Goal: Task Accomplishment & Management: Use online tool/utility

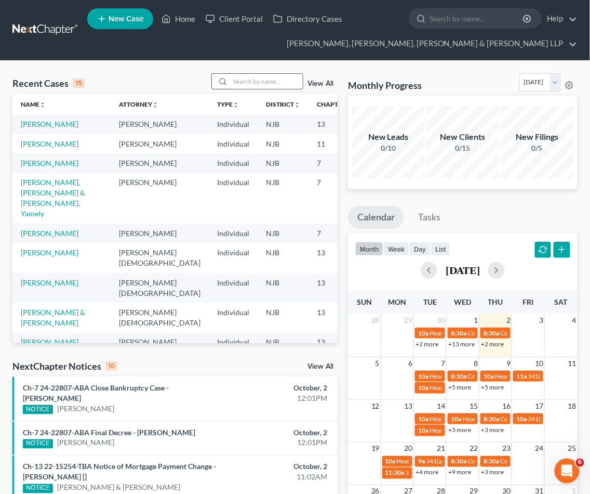
click at [262, 76] on input "search" at bounding box center [266, 81] width 73 height 15
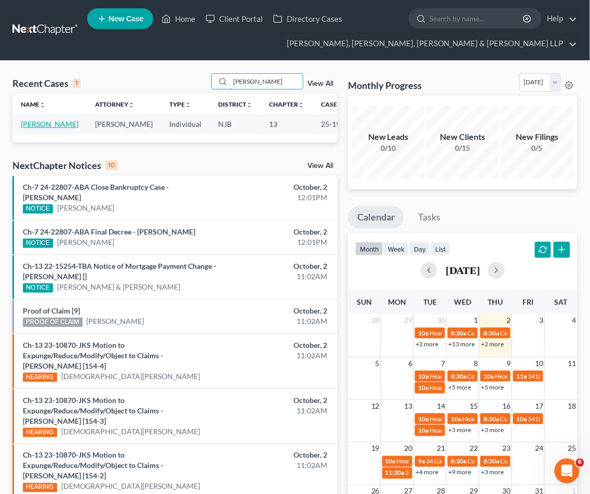
type input "[PERSON_NAME]"
click at [49, 125] on link "[PERSON_NAME]" at bounding box center [50, 124] width 58 height 9
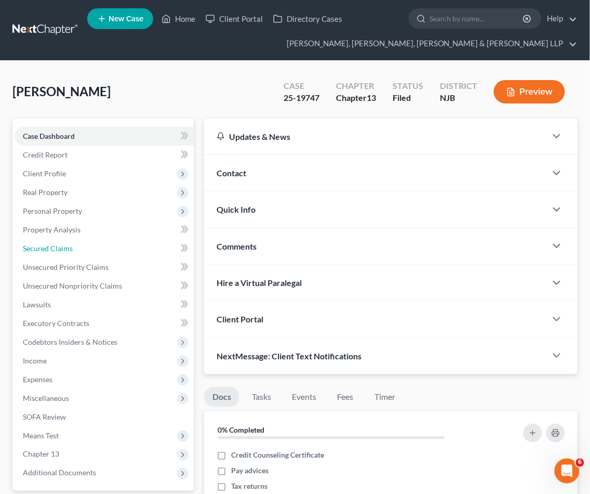
click at [52, 241] on link "Secured Claims" at bounding box center [104, 248] width 179 height 19
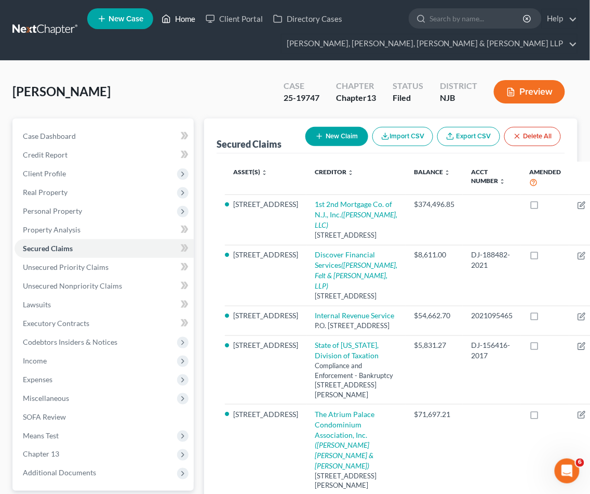
click at [182, 21] on link "Home" at bounding box center [178, 18] width 44 height 19
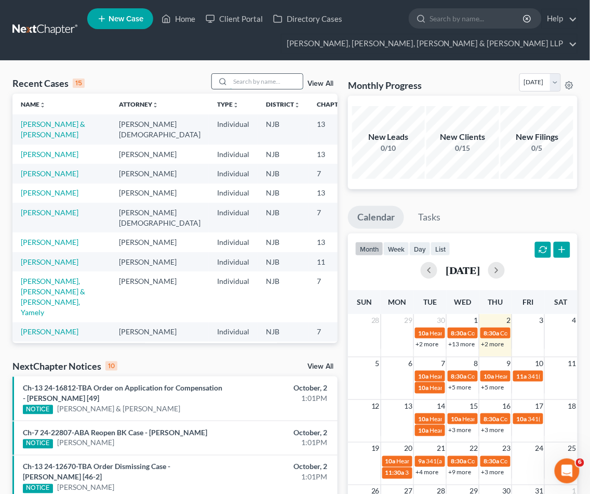
click at [248, 79] on input "search" at bounding box center [266, 81] width 73 height 15
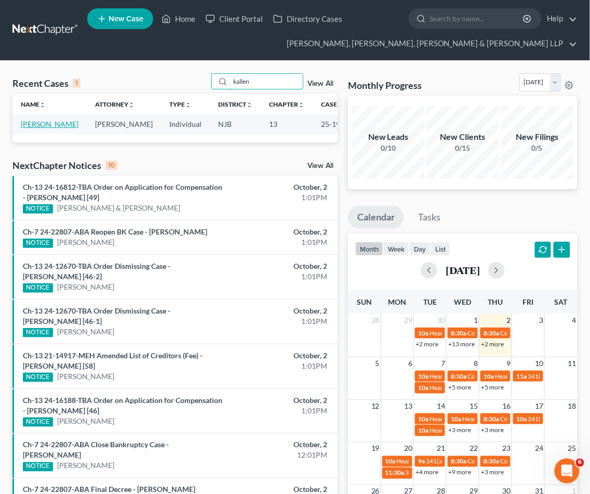
type input "kallen"
click at [27, 128] on link "[PERSON_NAME]" at bounding box center [50, 124] width 58 height 9
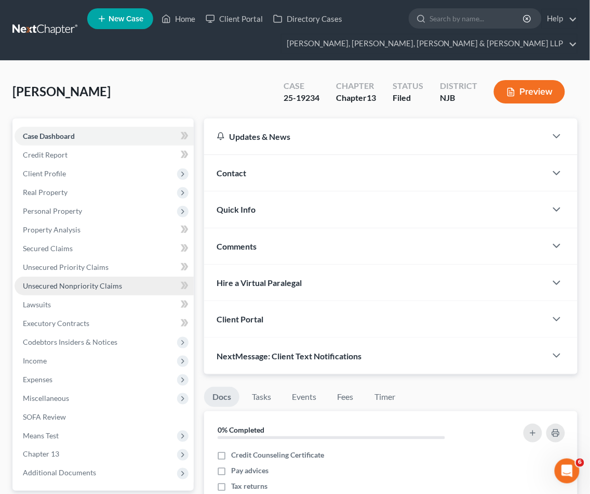
click at [55, 279] on link "Unsecured Nonpriority Claims" at bounding box center [104, 286] width 179 height 19
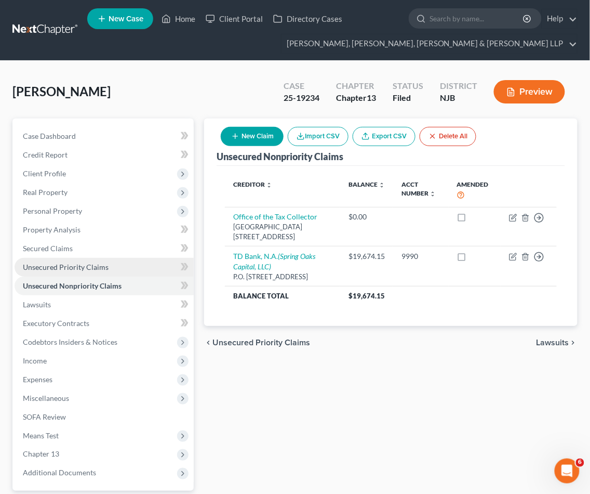
click at [76, 266] on span "Unsecured Priority Claims" at bounding box center [66, 266] width 86 height 9
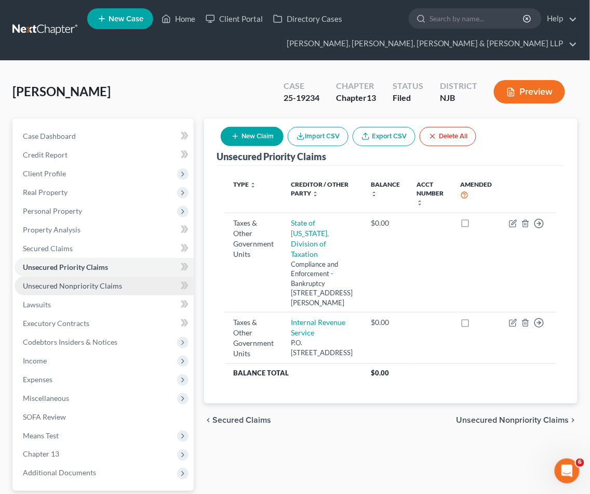
click at [76, 287] on span "Unsecured Nonpriority Claims" at bounding box center [72, 285] width 99 height 9
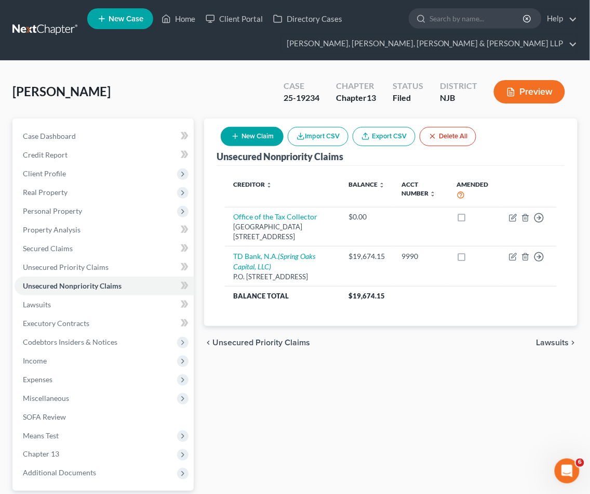
click at [401, 385] on div "Unsecured Nonpriority Claims New Claim Import CSV Export CSV Delete All Credito…" at bounding box center [391, 335] width 384 height 432
click at [52, 266] on span "Unsecured Priority Claims" at bounding box center [66, 266] width 86 height 9
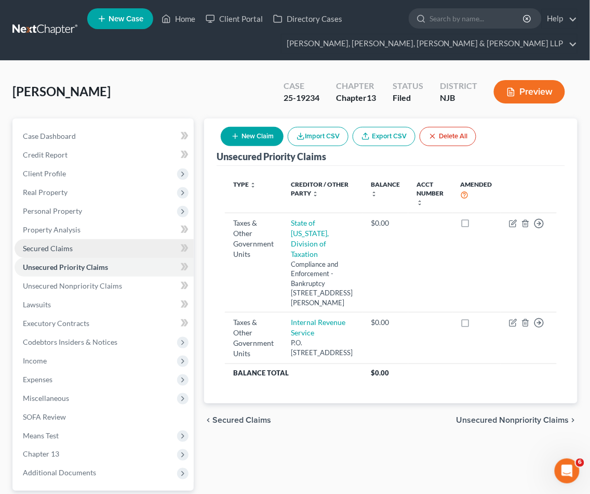
click at [47, 246] on span "Secured Claims" at bounding box center [48, 248] width 50 height 9
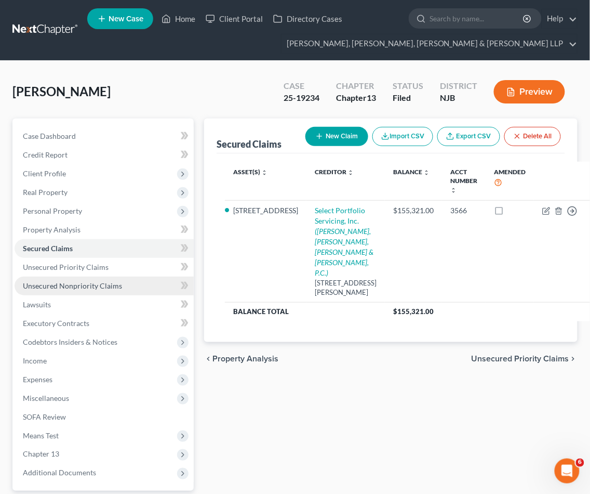
click at [55, 281] on span "Unsecured Nonpriority Claims" at bounding box center [72, 285] width 99 height 9
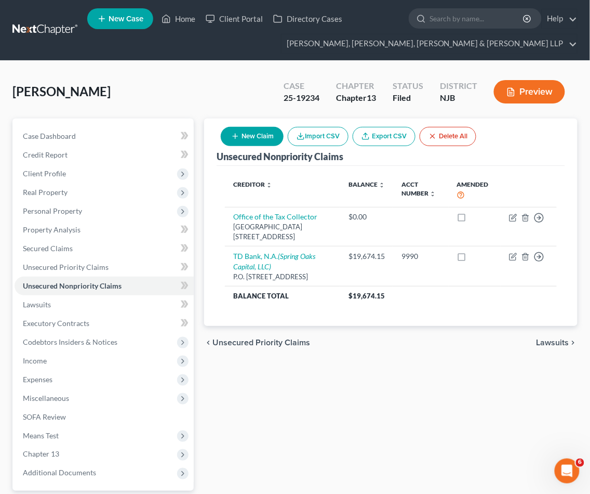
click at [375, 432] on div "Unsecured Nonpriority Claims New Claim Import CSV Export CSV Delete All Credito…" at bounding box center [391, 335] width 384 height 432
click at [383, 405] on div "Unsecured Nonpriority Claims New Claim Import CSV Export CSV Delete All Credito…" at bounding box center [391, 335] width 384 height 432
click at [55, 264] on span "Unsecured Priority Claims" at bounding box center [66, 266] width 86 height 9
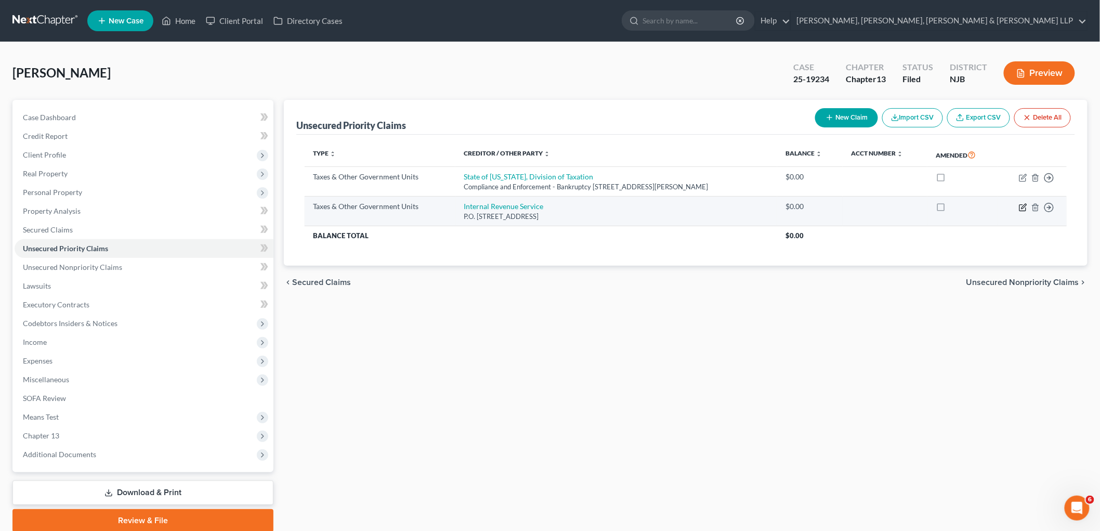
click at [590, 206] on icon "button" at bounding box center [1023, 207] width 8 height 8
select select "0"
select select "39"
select select "0"
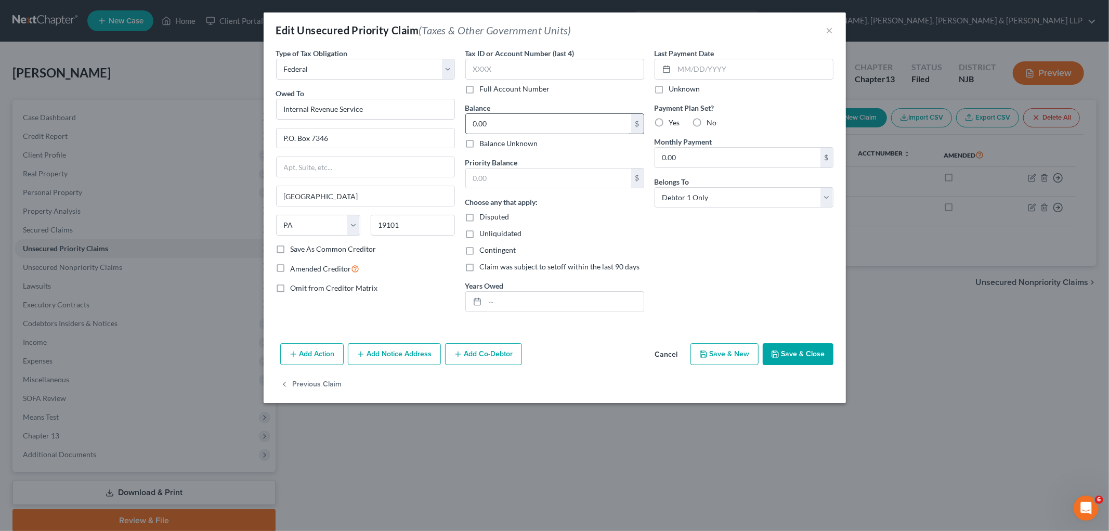
click at [497, 119] on input "0.00" at bounding box center [548, 124] width 165 height 20
paste input "$7,259.51"
type input "7,259.51"
click at [485, 176] on input "text" at bounding box center [548, 178] width 165 height 20
paste input "$7,259.51"
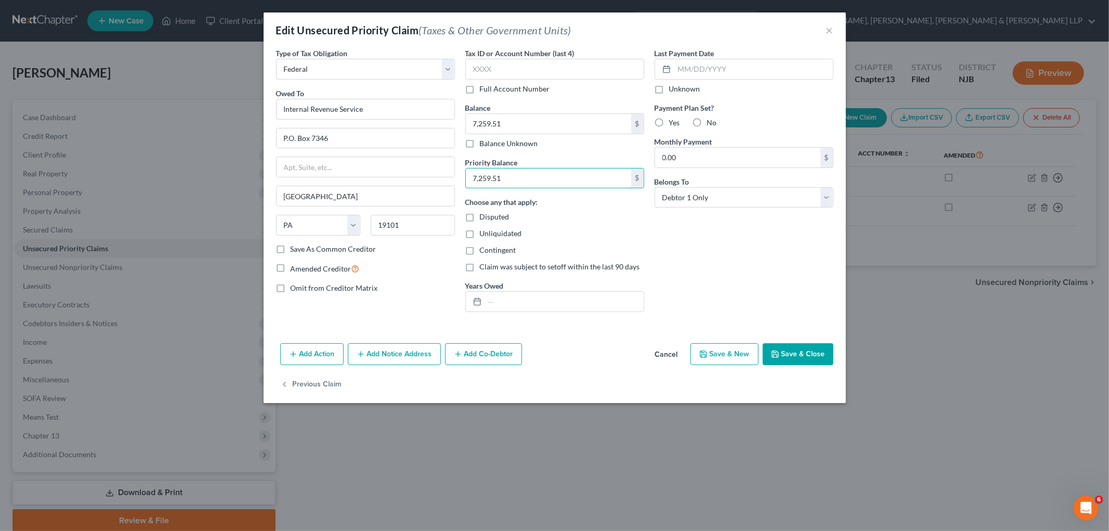
type input "7,259.51"
click at [590, 236] on div "Last Payment Date Unknown Payment Plan Set? Yes No Monthly Payment 0.00 $ Belon…" at bounding box center [743, 184] width 189 height 272
click at [590, 349] on button "Save & Close" at bounding box center [797, 354] width 71 height 22
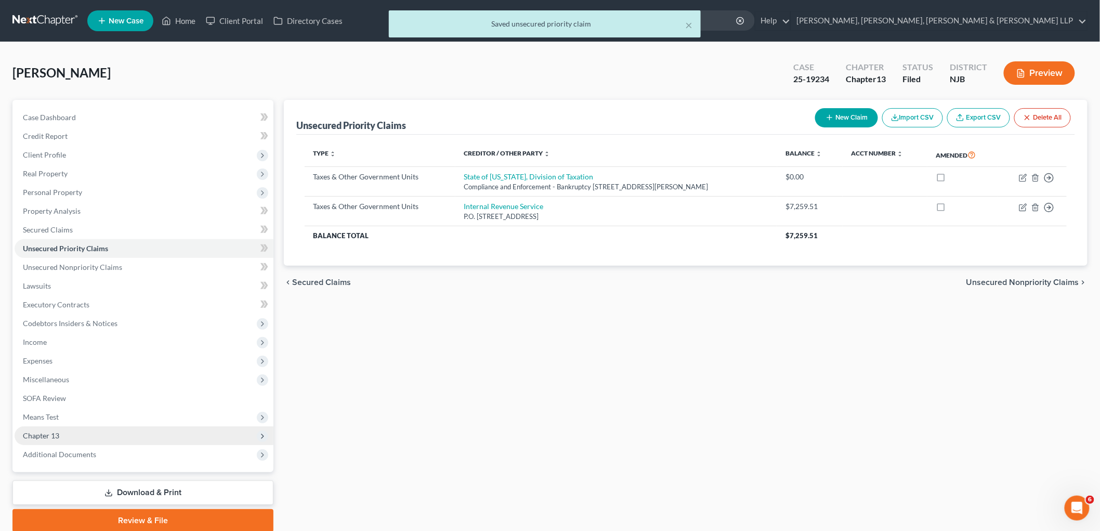
click at [35, 433] on span "Chapter 13" at bounding box center [41, 435] width 36 height 9
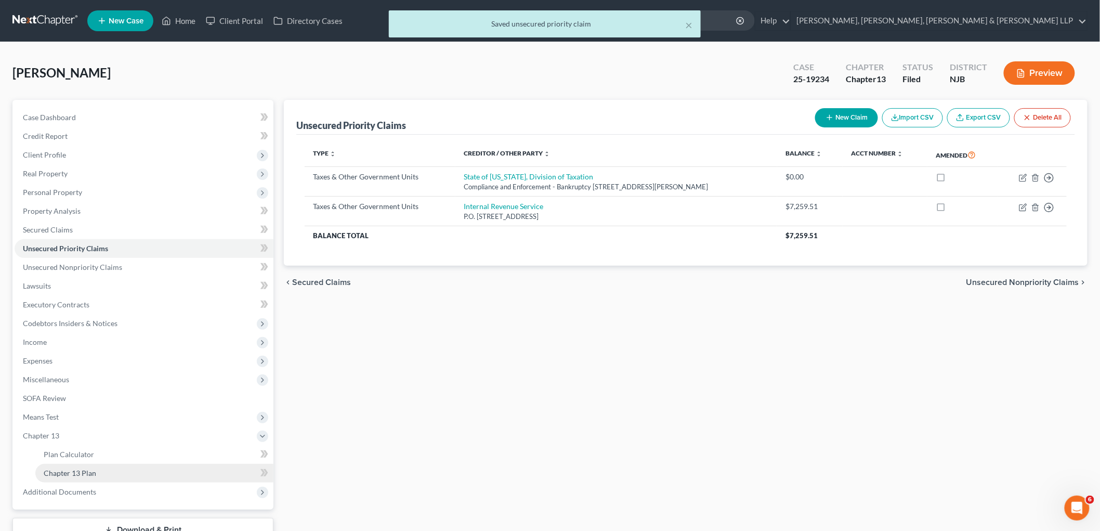
click at [60, 476] on span "Chapter 13 Plan" at bounding box center [70, 472] width 52 height 9
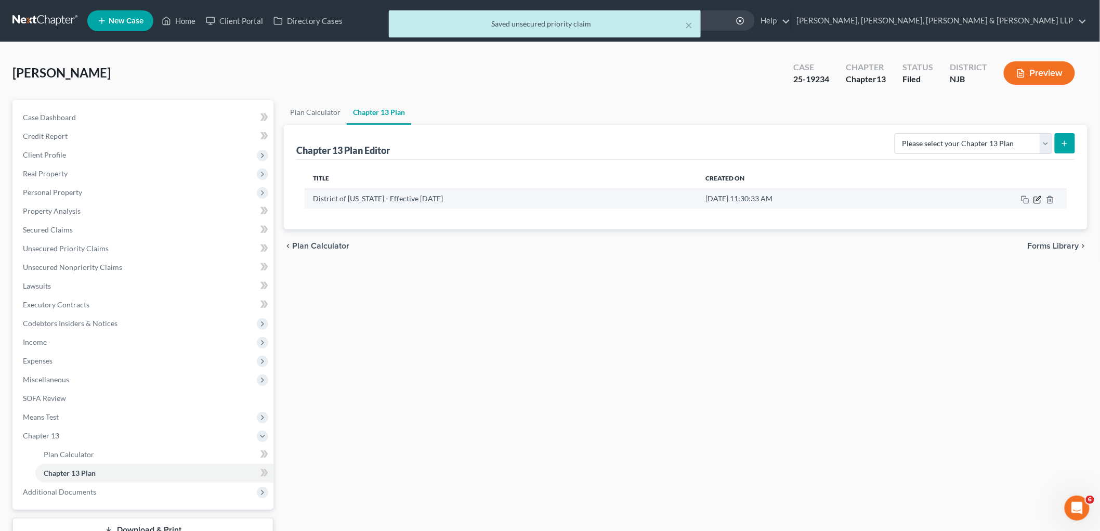
click at [590, 199] on icon "button" at bounding box center [1037, 199] width 8 height 8
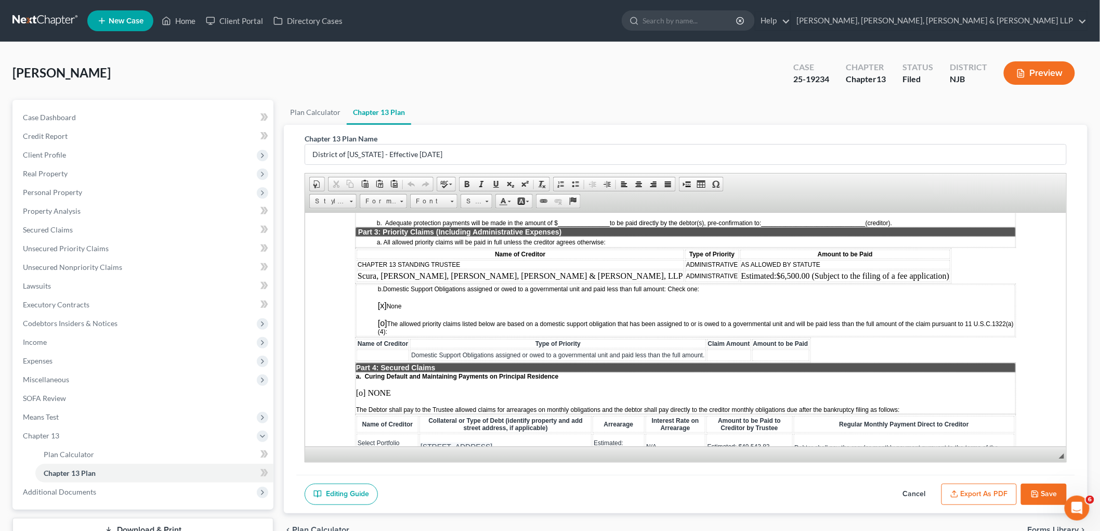
scroll to position [808, 0]
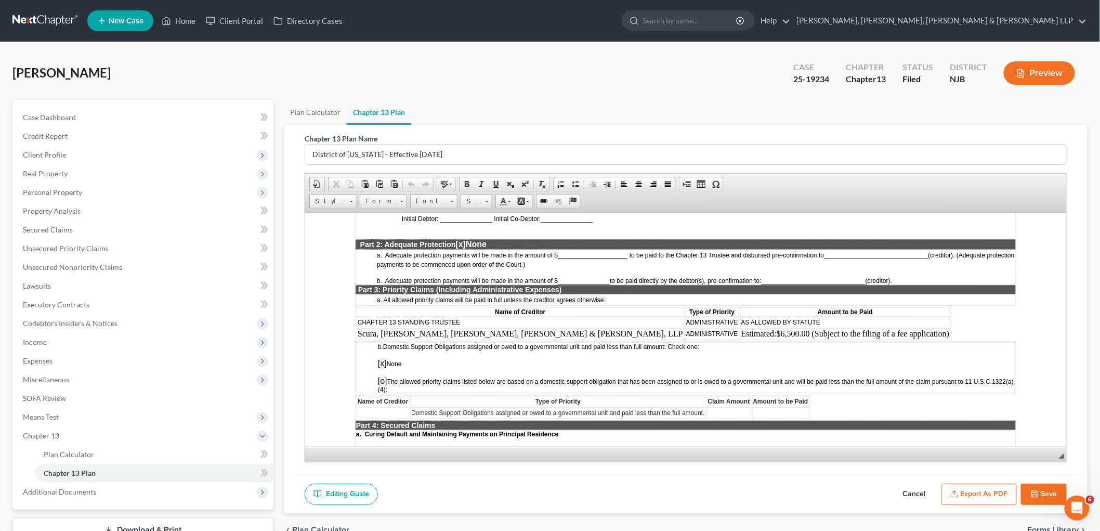
click at [590, 328] on span "Estimated: $6,500.00 (Subject to the filing of a fee application)" at bounding box center [845, 332] width 208 height 9
click at [590, 357] on span "Context Menu Options" at bounding box center [811, 355] width 12 height 13
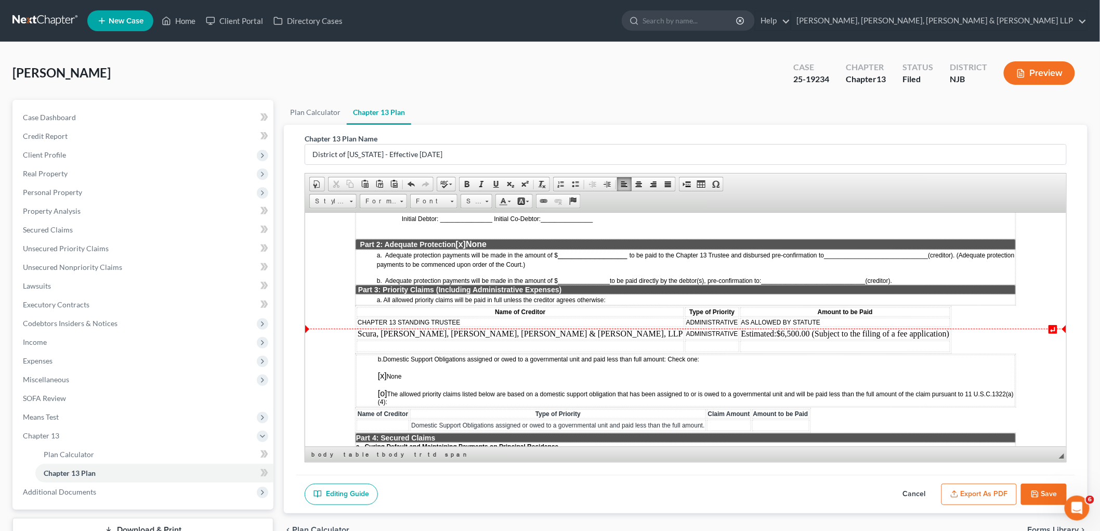
click at [590, 340] on td at bounding box center [845, 345] width 211 height 11
paste body
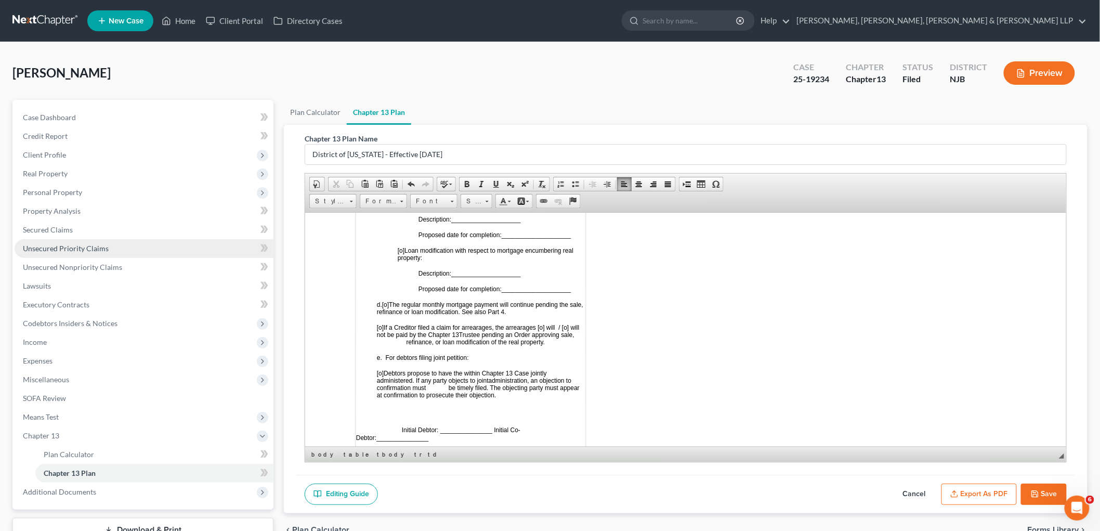
scroll to position [1044, 0]
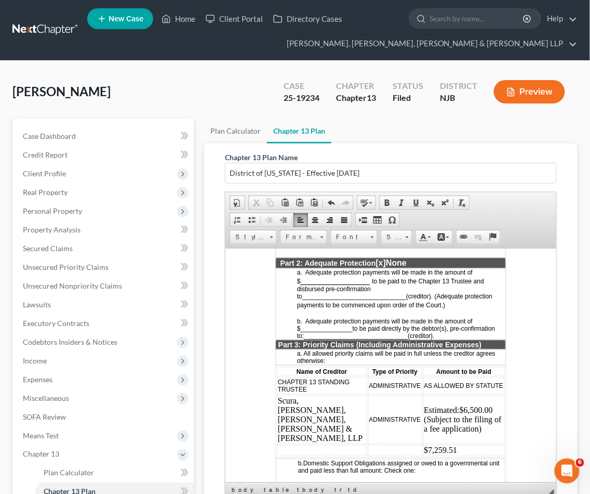
click at [270, 78] on div "[PERSON_NAME] Upgraded Case 25-19234 Chapter Chapter 13 Status [GEOGRAPHIC_DATA…" at bounding box center [295, 95] width 566 height 45
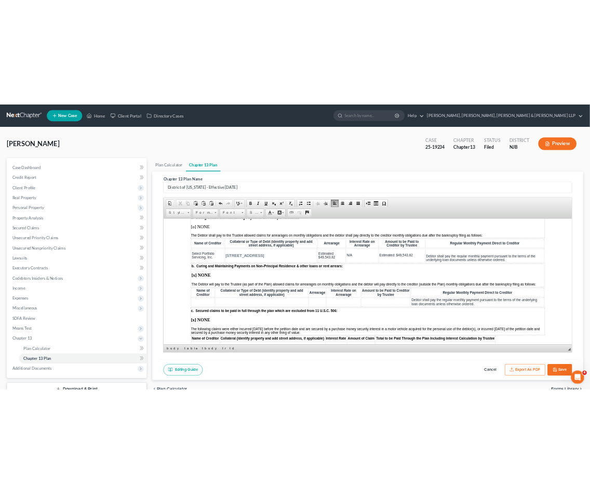
scroll to position [808, 0]
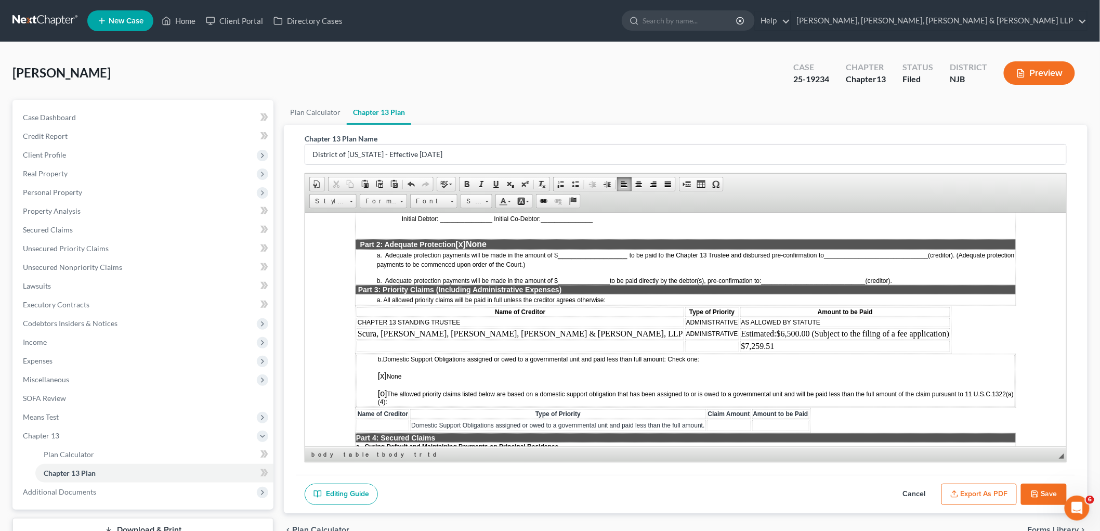
click at [590, 340] on td at bounding box center [712, 345] width 54 height 11
click at [512, 340] on td at bounding box center [519, 345] width 327 height 11
click at [590, 340] on td "$7,259.51" at bounding box center [855, 345] width 211 height 11
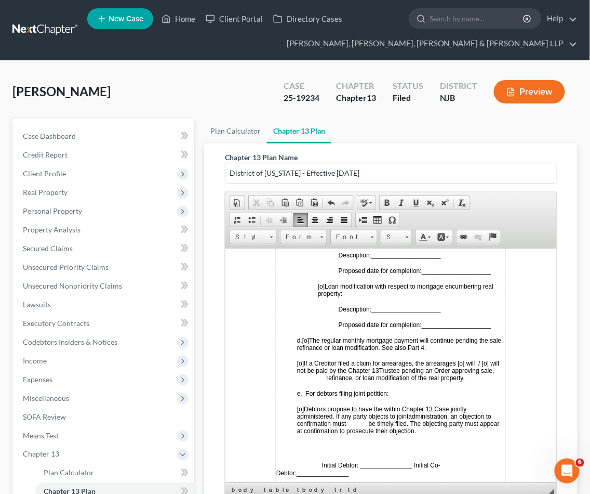
scroll to position [1044, 0]
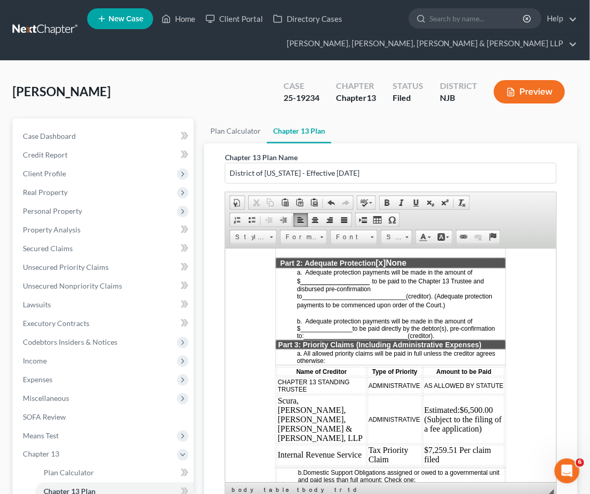
click at [292, 73] on div "Case 25-19234 Chapter Chapter 13 Status Filed District [GEOGRAPHIC_DATA] Preview" at bounding box center [424, 91] width 307 height 37
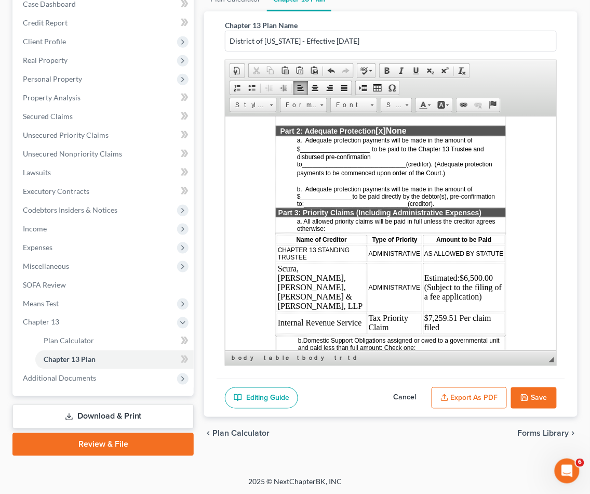
scroll to position [133, 0]
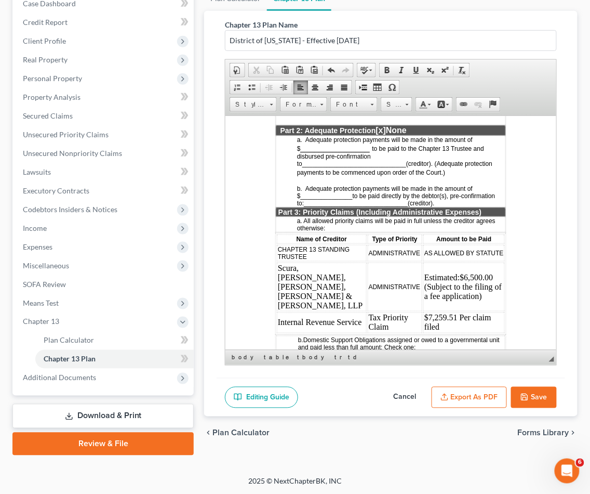
click at [543, 396] on button "Save" at bounding box center [534, 398] width 46 height 22
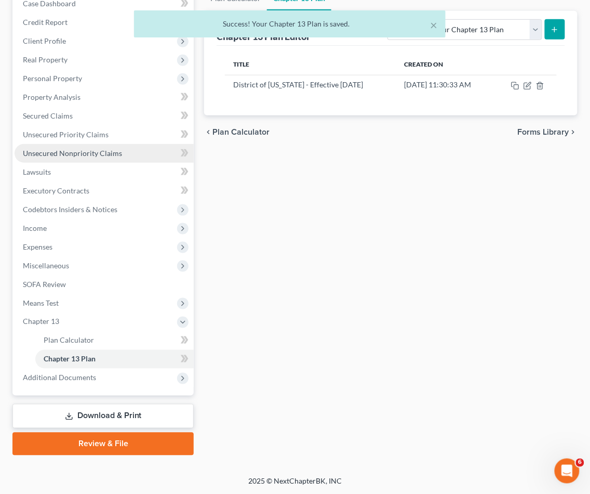
click at [49, 153] on span "Unsecured Nonpriority Claims" at bounding box center [72, 153] width 99 height 9
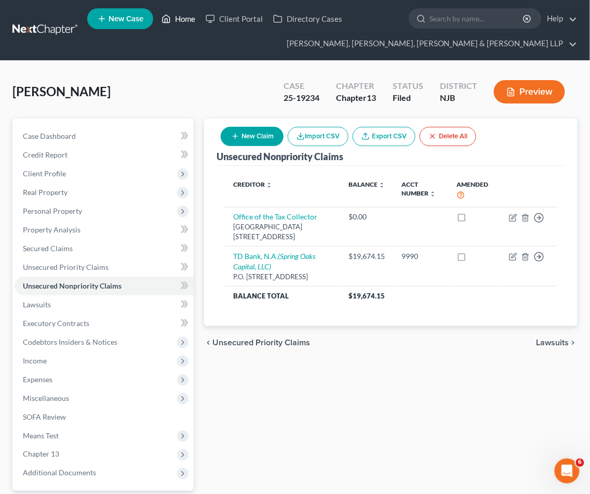
click at [186, 17] on link "Home" at bounding box center [178, 18] width 44 height 19
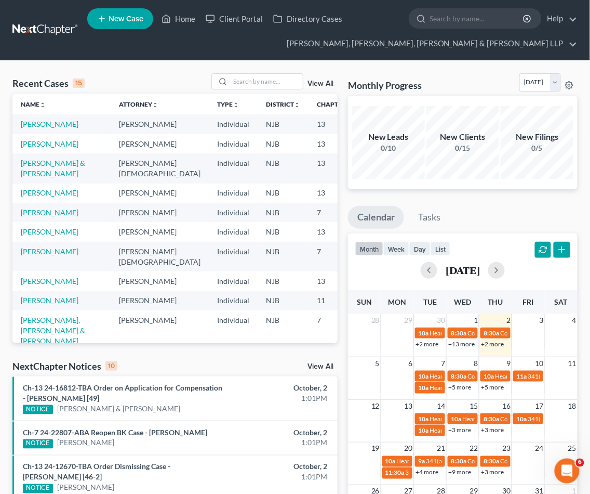
click at [458, 68] on div "Recent Cases 15 View All Name unfold_more expand_more expand_less Attorney unfo…" at bounding box center [295, 441] width 590 height 760
click at [33, 148] on link "[PERSON_NAME]" at bounding box center [50, 143] width 58 height 9
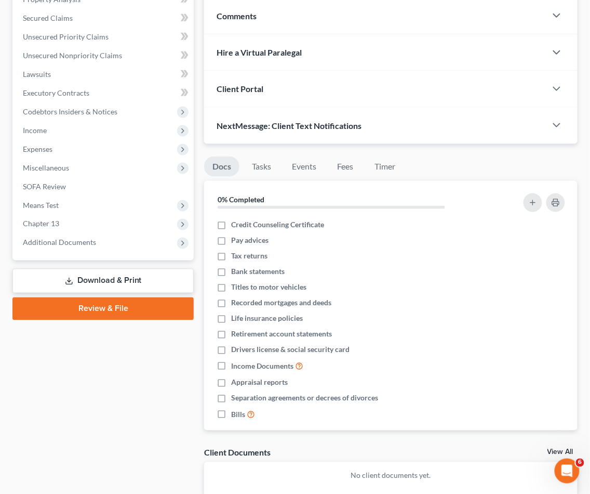
scroll to position [231, 0]
drag, startPoint x: 47, startPoint y: 221, endPoint x: 458, endPoint y: 125, distance: 422.1
click at [47, 220] on span "Chapter 13" at bounding box center [41, 223] width 36 height 9
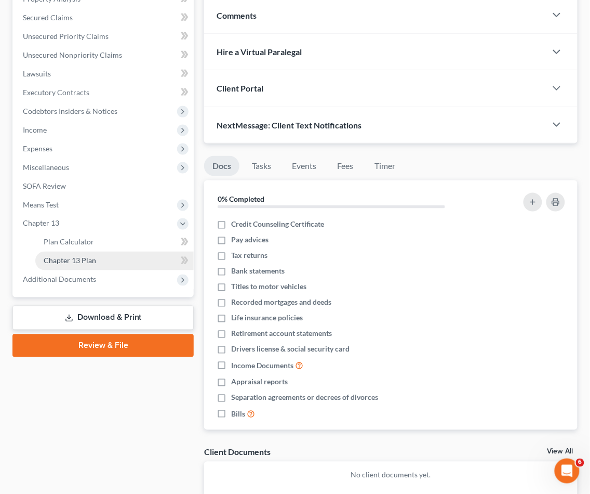
click at [74, 257] on span "Chapter 13 Plan" at bounding box center [70, 260] width 52 height 9
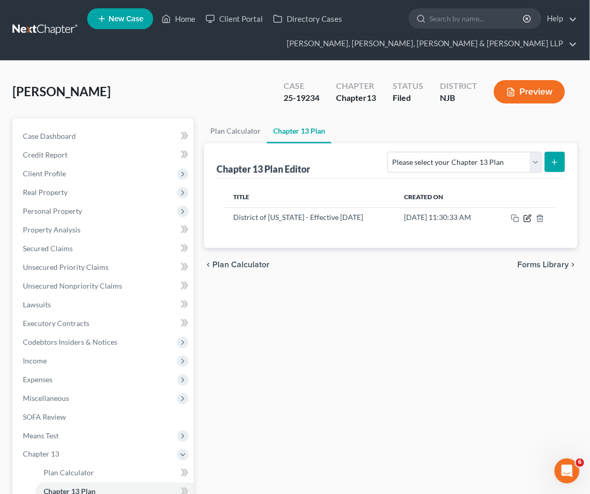
click at [527, 217] on icon "button" at bounding box center [529, 217] width 5 height 5
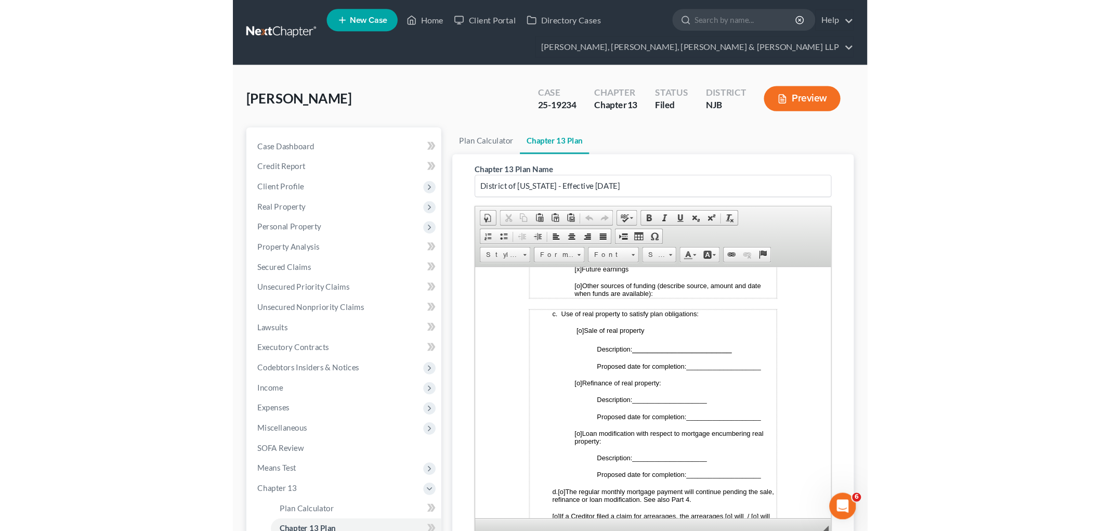
scroll to position [693, 0]
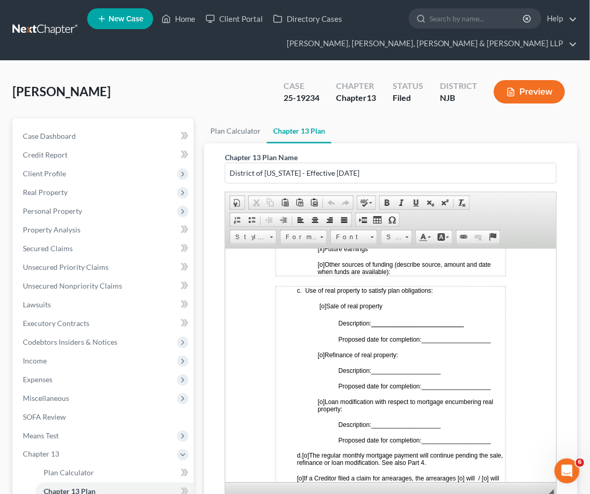
click at [321, 351] on span "[o]" at bounding box center [321, 354] width 7 height 7
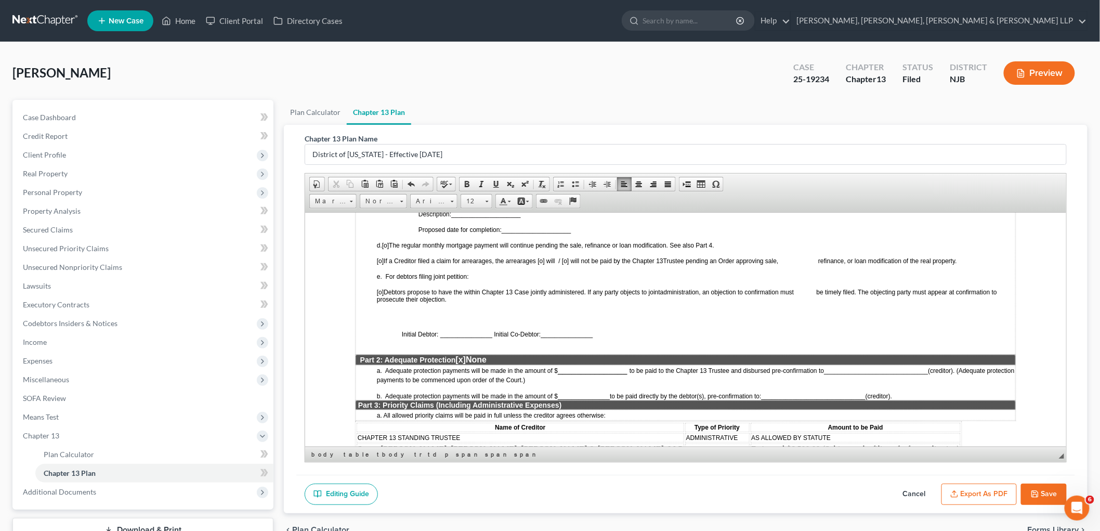
scroll to position [520, 0]
